Goal: Check status: Check status

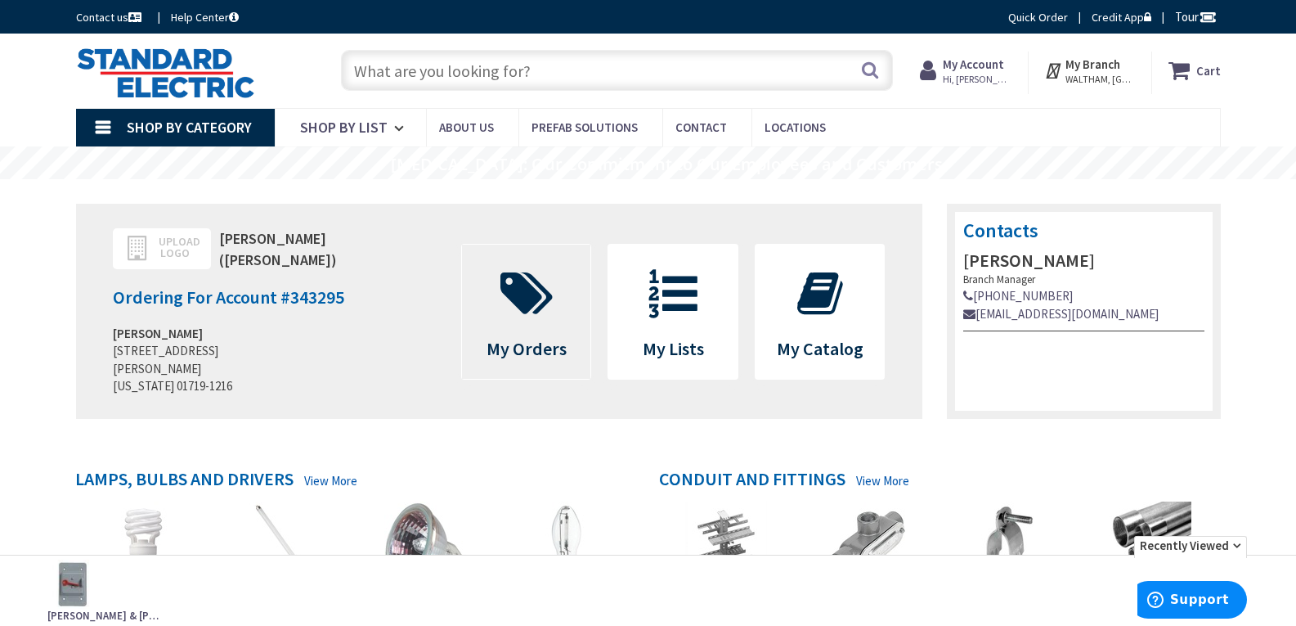
click at [518, 294] on icon at bounding box center [526, 293] width 69 height 49
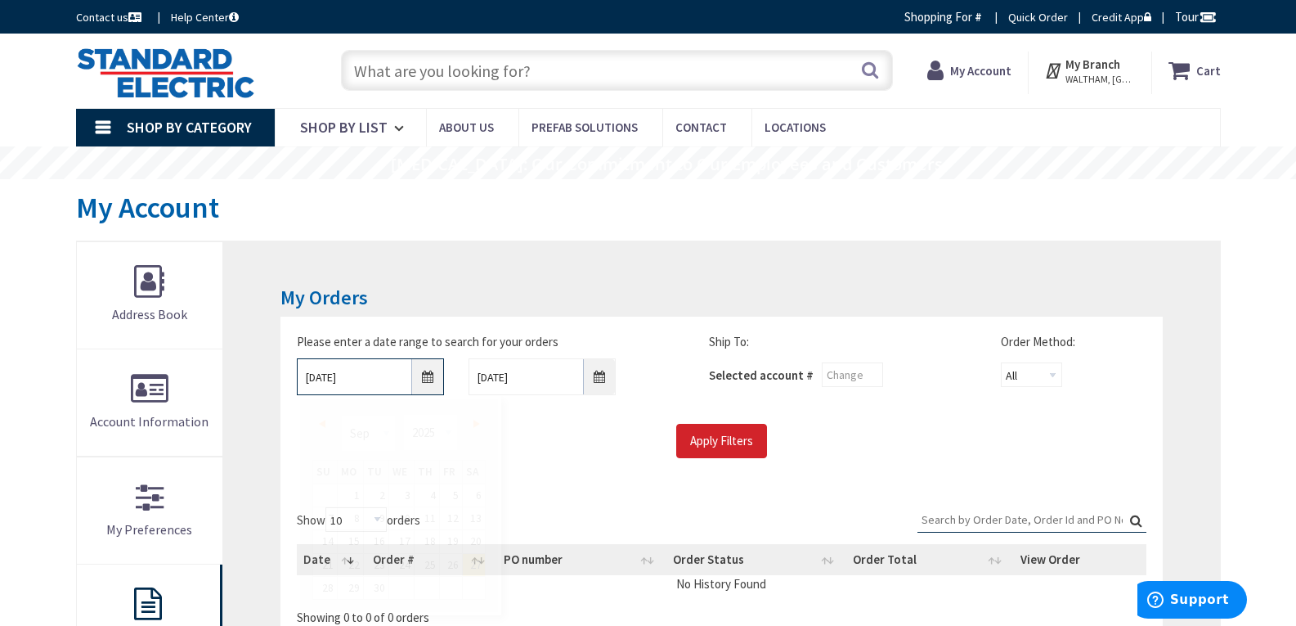
click at [433, 384] on input "[DATE]" at bounding box center [370, 376] width 147 height 37
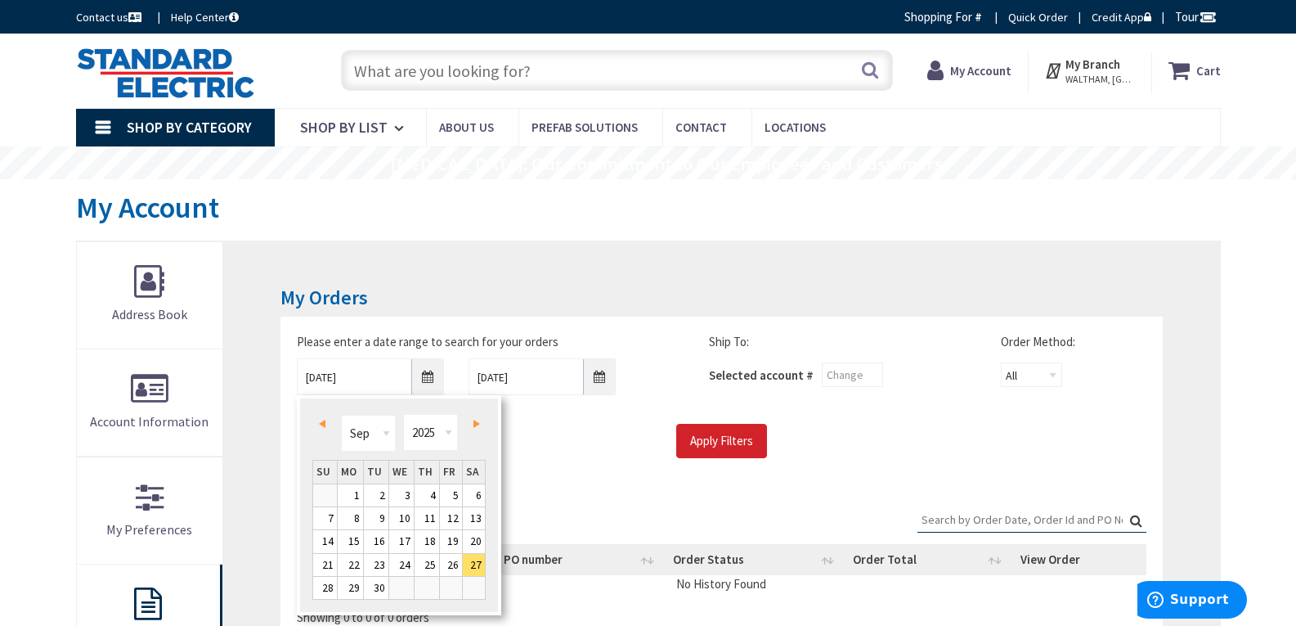
click at [327, 424] on link "Prev" at bounding box center [325, 423] width 22 height 22
type input "[DATE]"
click at [384, 589] on link "26" at bounding box center [376, 587] width 25 height 22
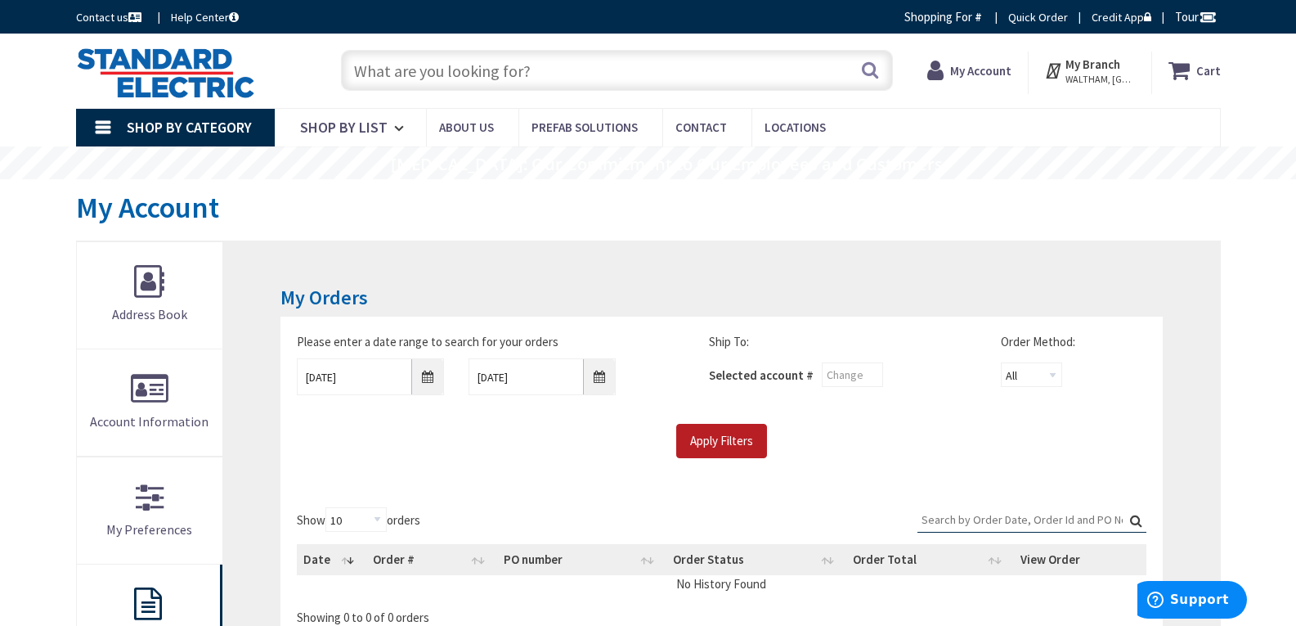
click at [738, 444] on input "Apply Filters" at bounding box center [721, 441] width 91 height 34
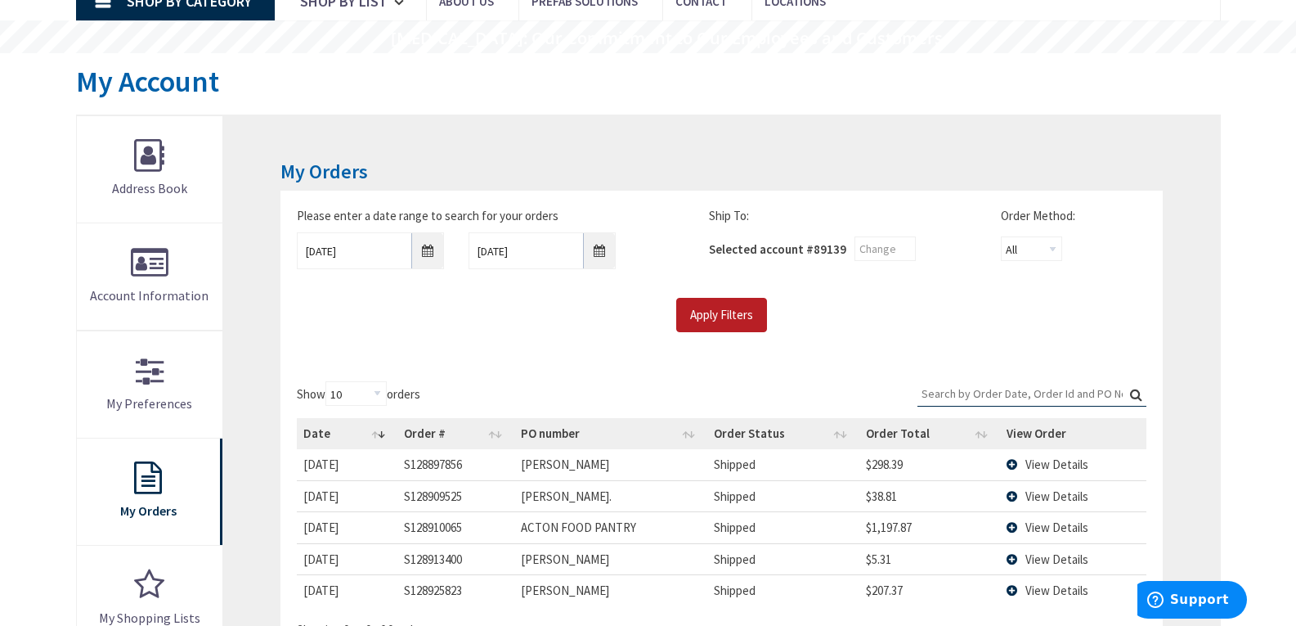
scroll to position [245, 0]
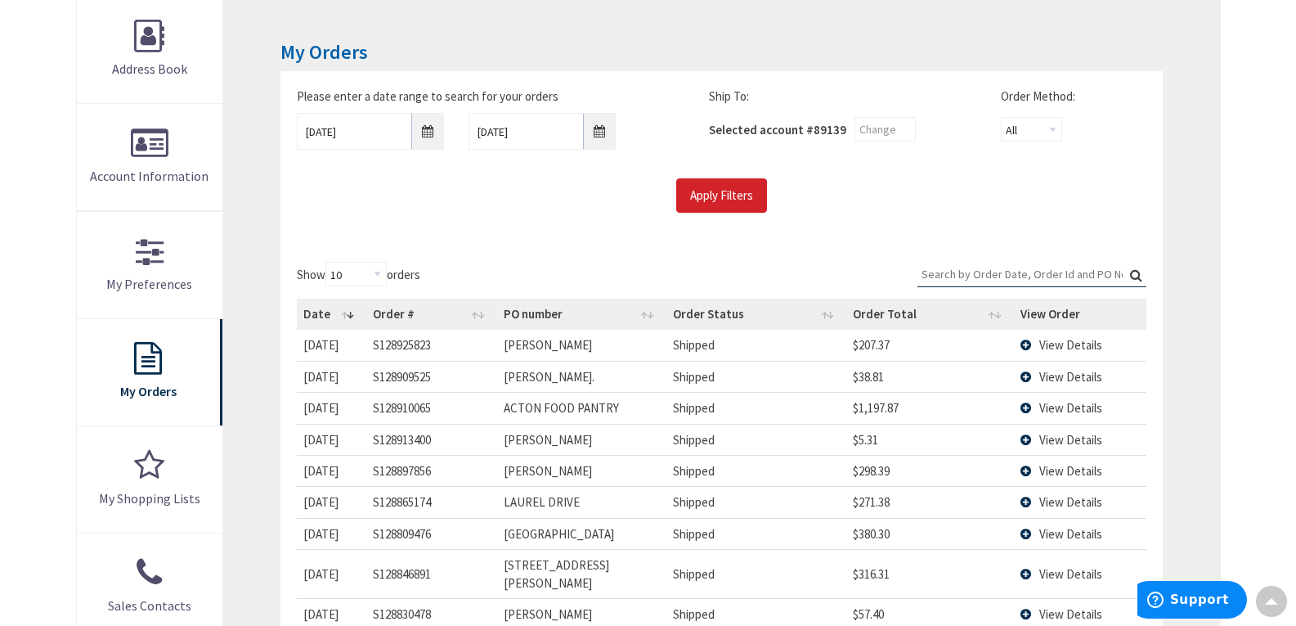
click at [1027, 343] on td "View Details" at bounding box center [1080, 345] width 132 height 30
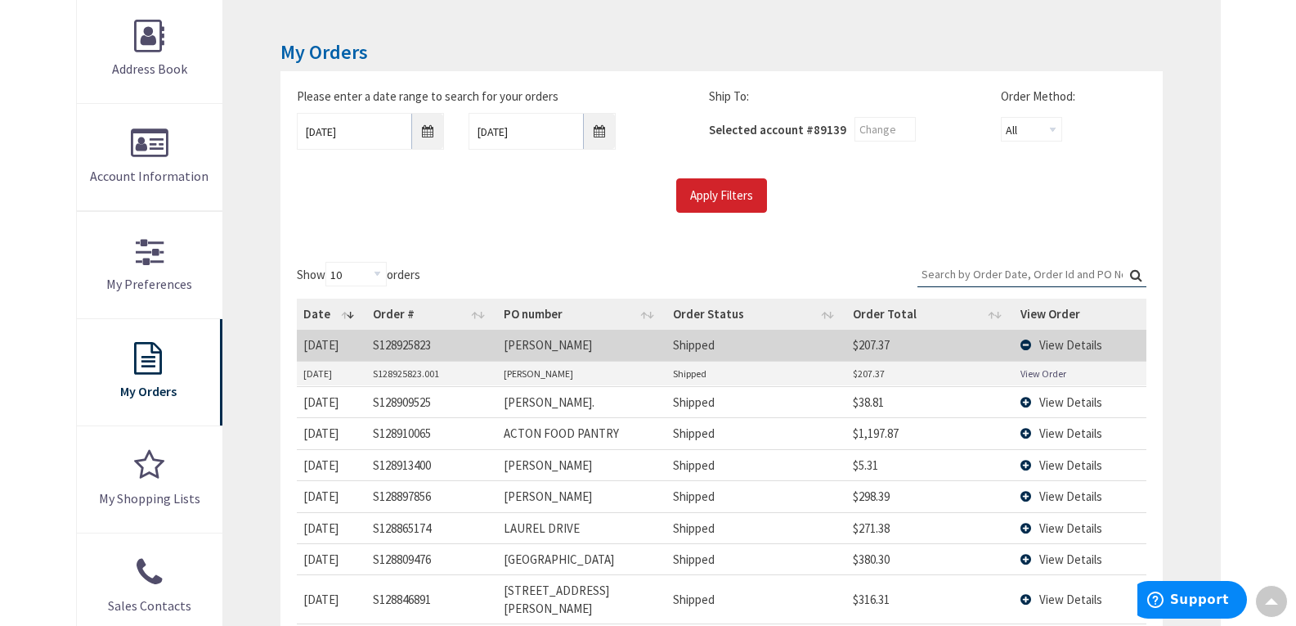
scroll to position [0, 0]
click at [1040, 371] on link "View Order" at bounding box center [1043, 373] width 46 height 14
click at [1029, 494] on td "View Details" at bounding box center [1080, 495] width 132 height 31
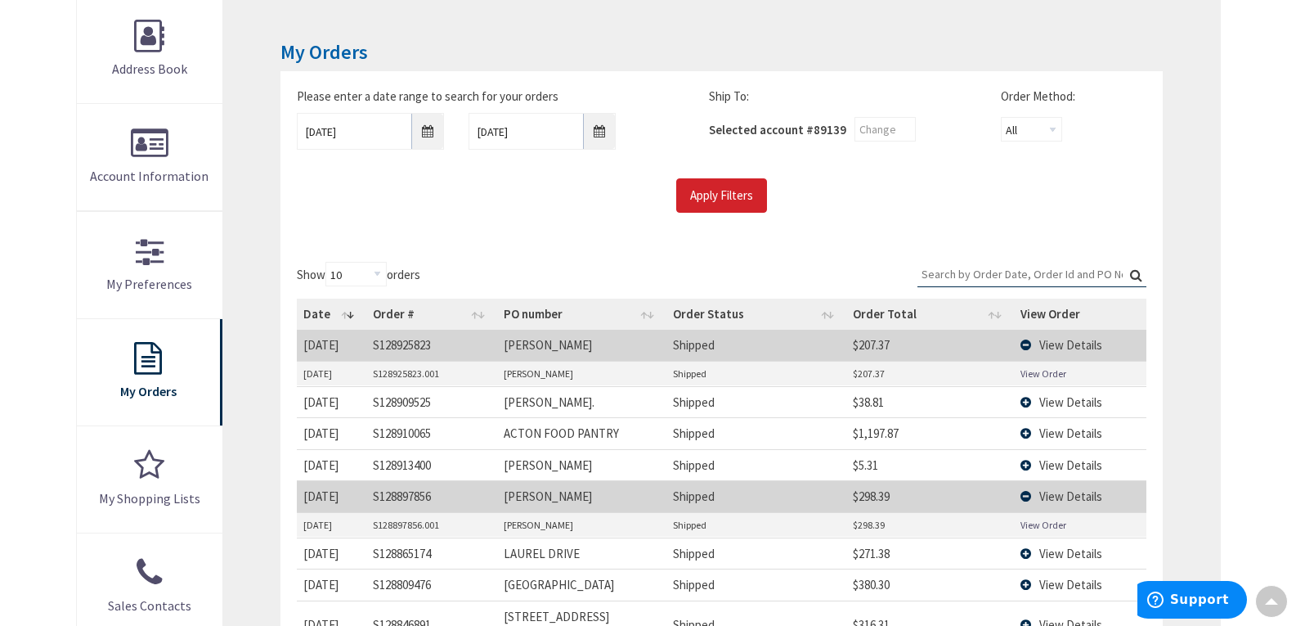
click at [1032, 522] on link "View Order" at bounding box center [1043, 525] width 46 height 14
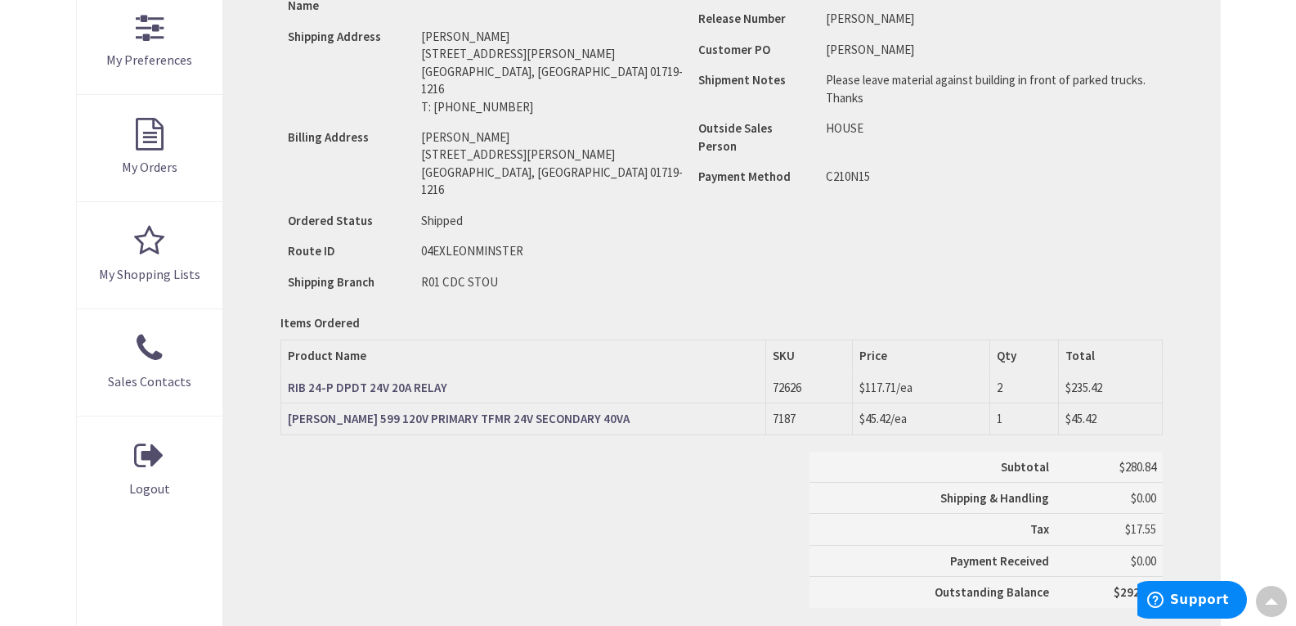
scroll to position [572, 0]
